Goal: Find specific page/section

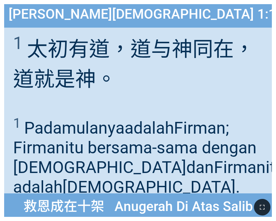
drag, startPoint x: 261, startPoint y: 207, endPoint x: 524, endPoint y: 300, distance: 278.8
click at [261, 207] on icon "button" at bounding box center [262, 207] width 8 height 8
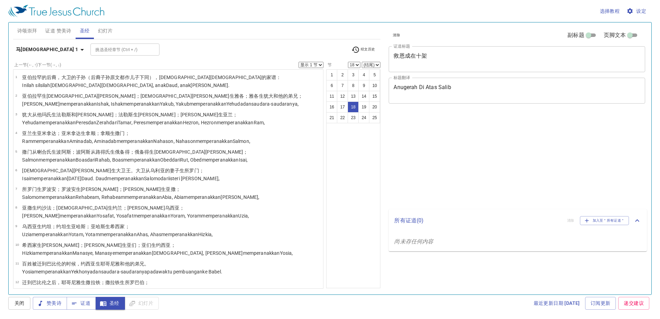
select select "18"
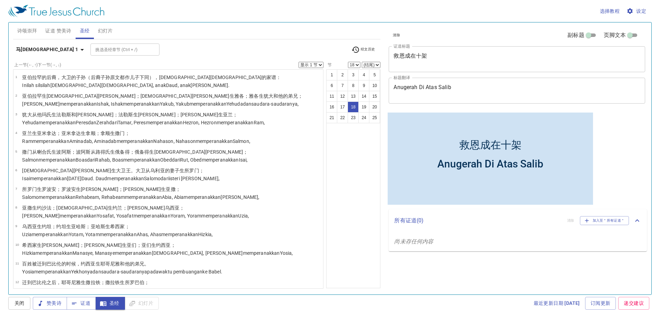
scroll to position [230, 0]
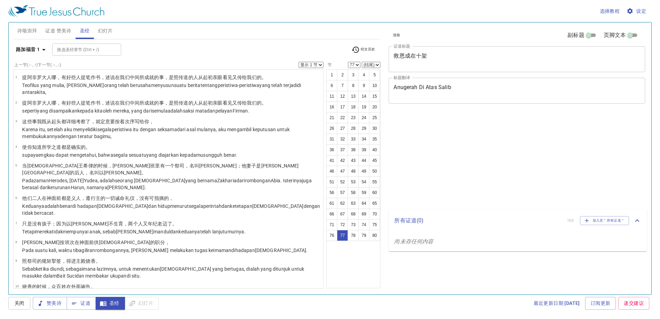
select select "77"
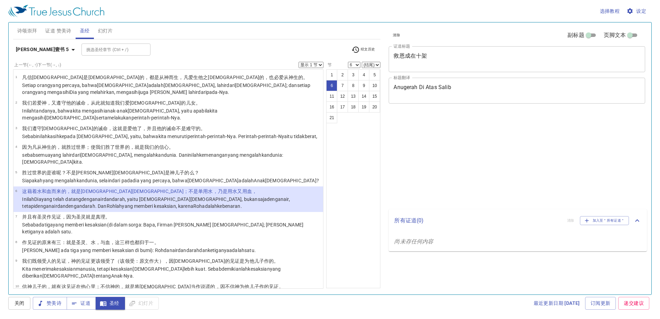
select select "6"
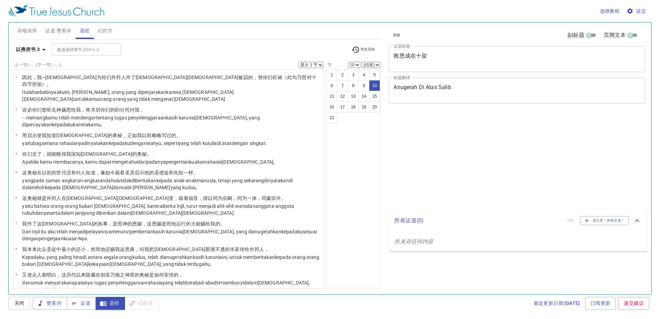
select select "10"
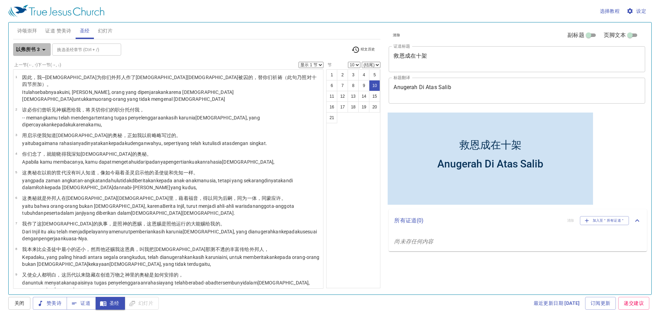
click at [28, 51] on b "以弗所书 3" at bounding box center [28, 49] width 24 height 9
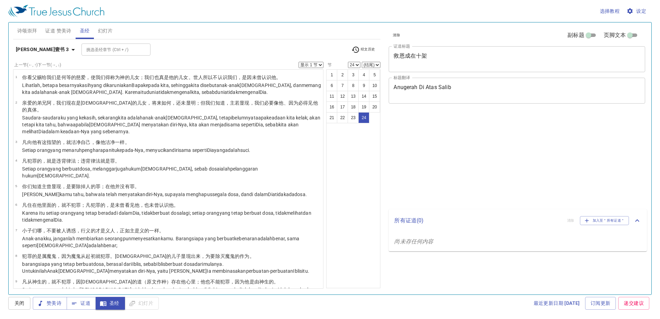
select select "24"
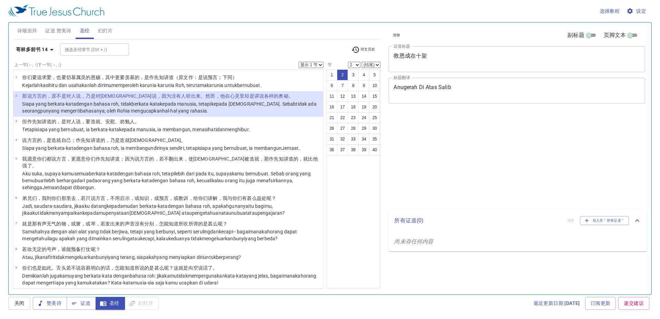
select select "2"
